Goal: Manage account settings

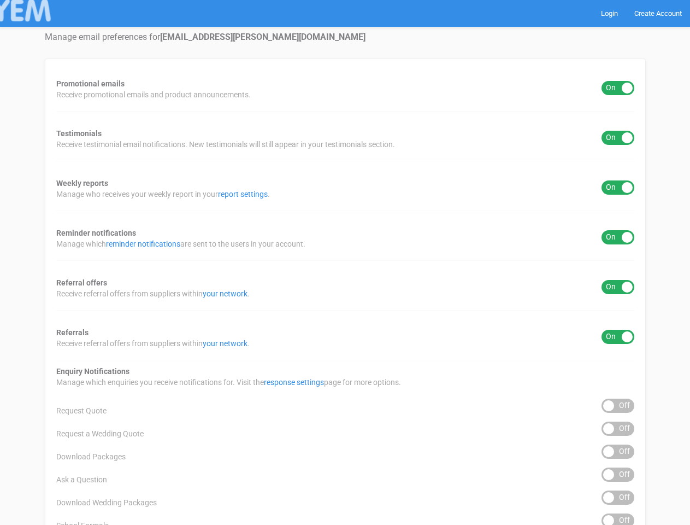
click at [345, 262] on div "Promotional emails ON OFF Receive promotional emails and product announcements.…" at bounding box center [345, 440] width 601 height 765
click at [618, 88] on div "ON OFF" at bounding box center [618, 88] width 33 height 14
click at [618, 138] on div "ON OFF" at bounding box center [618, 138] width 33 height 14
click at [618, 187] on div "ON OFF" at bounding box center [618, 187] width 33 height 14
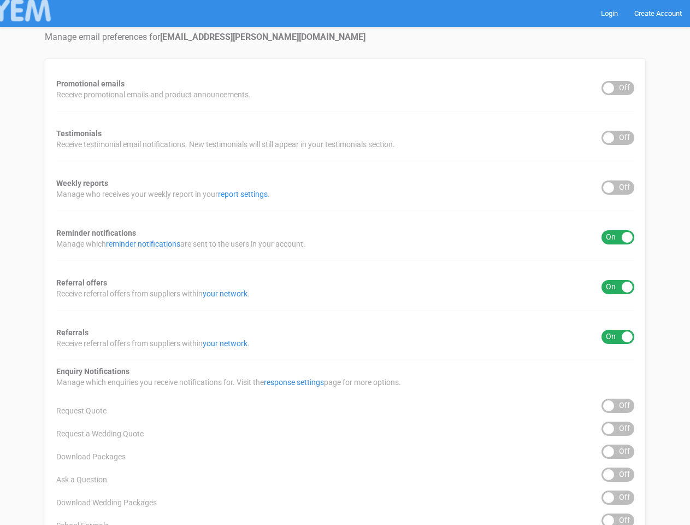
click at [618, 237] on div "ON OFF" at bounding box center [618, 237] width 33 height 14
click at [618, 287] on div "ON OFF" at bounding box center [618, 287] width 33 height 14
click at [618, 337] on div "ON OFF" at bounding box center [618, 337] width 33 height 14
click at [618, 406] on div "ON OFF" at bounding box center [618, 405] width 33 height 14
click at [618, 429] on div "ON OFF" at bounding box center [618, 428] width 33 height 14
